Goal: Check status: Check status

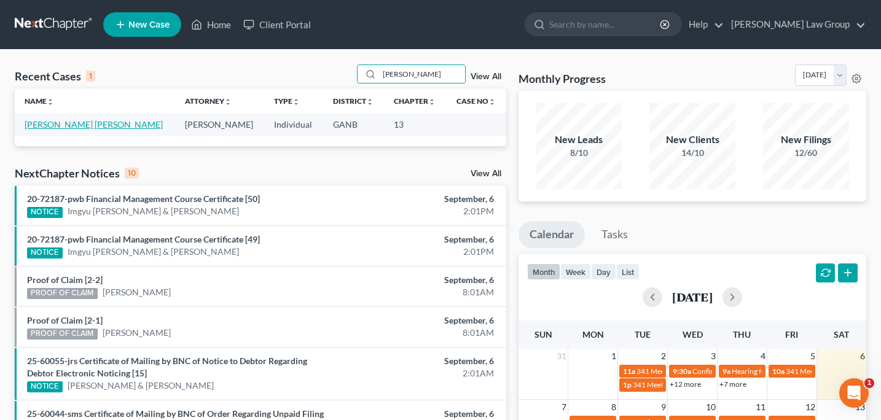
type input "[PERSON_NAME]"
click at [109, 125] on link "Arellano Becerra, Natividad" at bounding box center [94, 124] width 138 height 10
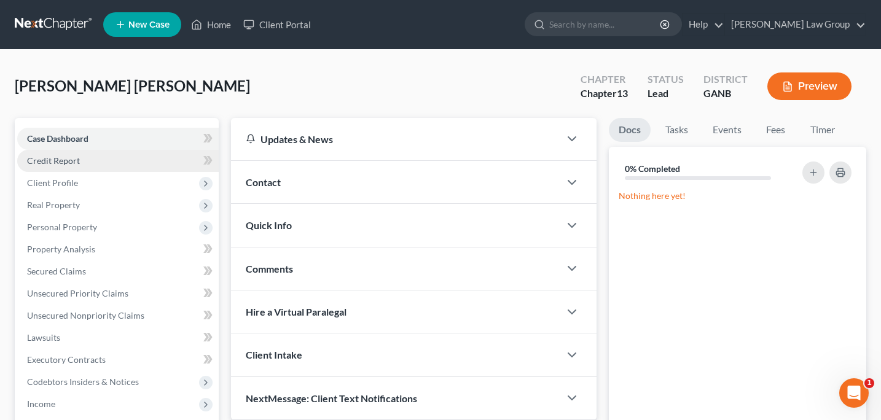
click at [61, 159] on span "Credit Report" at bounding box center [53, 160] width 53 height 10
